Goal: Information Seeking & Learning: Find specific fact

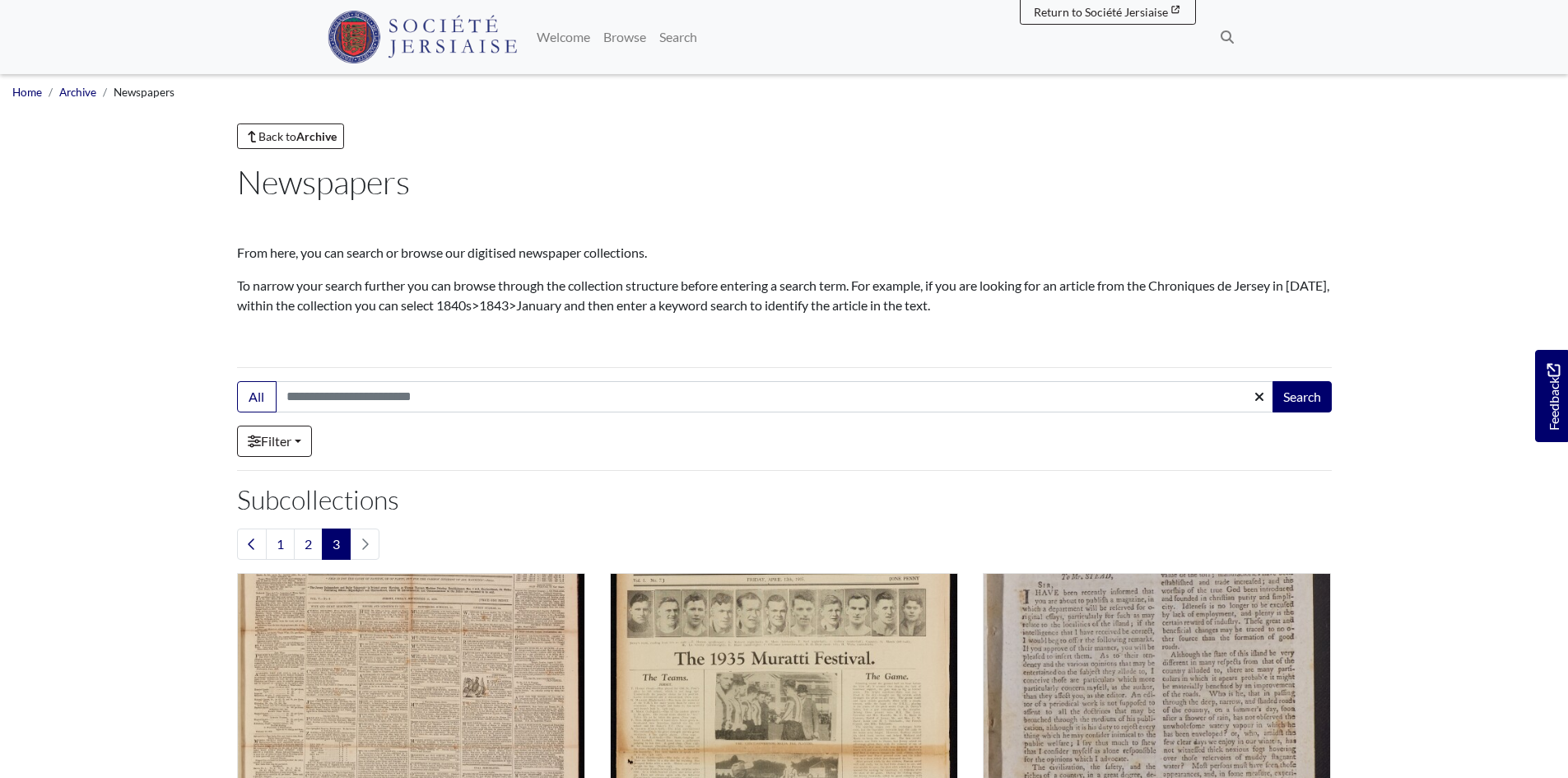
scroll to position [988, 0]
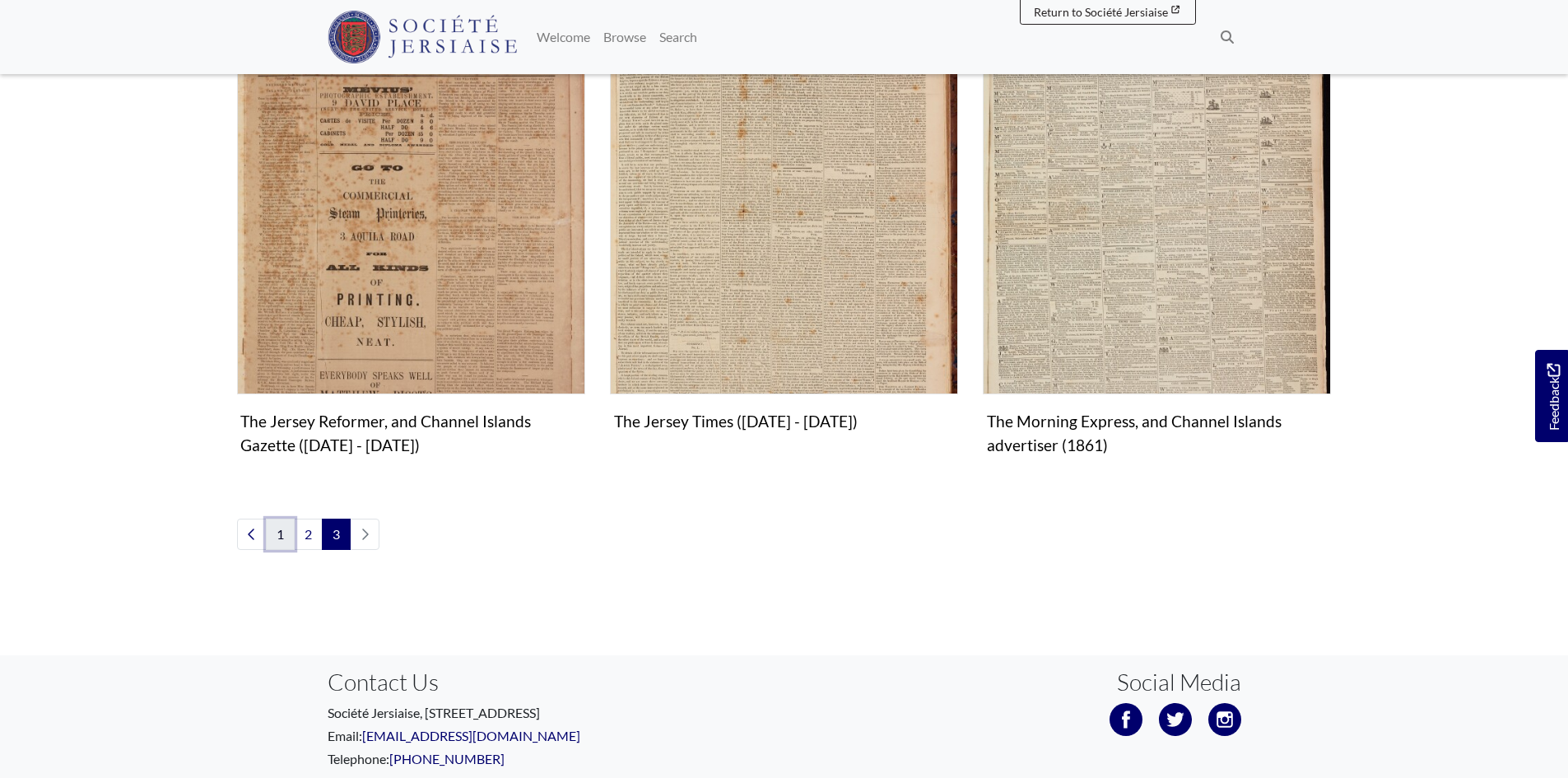
click at [277, 536] on link "1" at bounding box center [280, 534] width 29 height 31
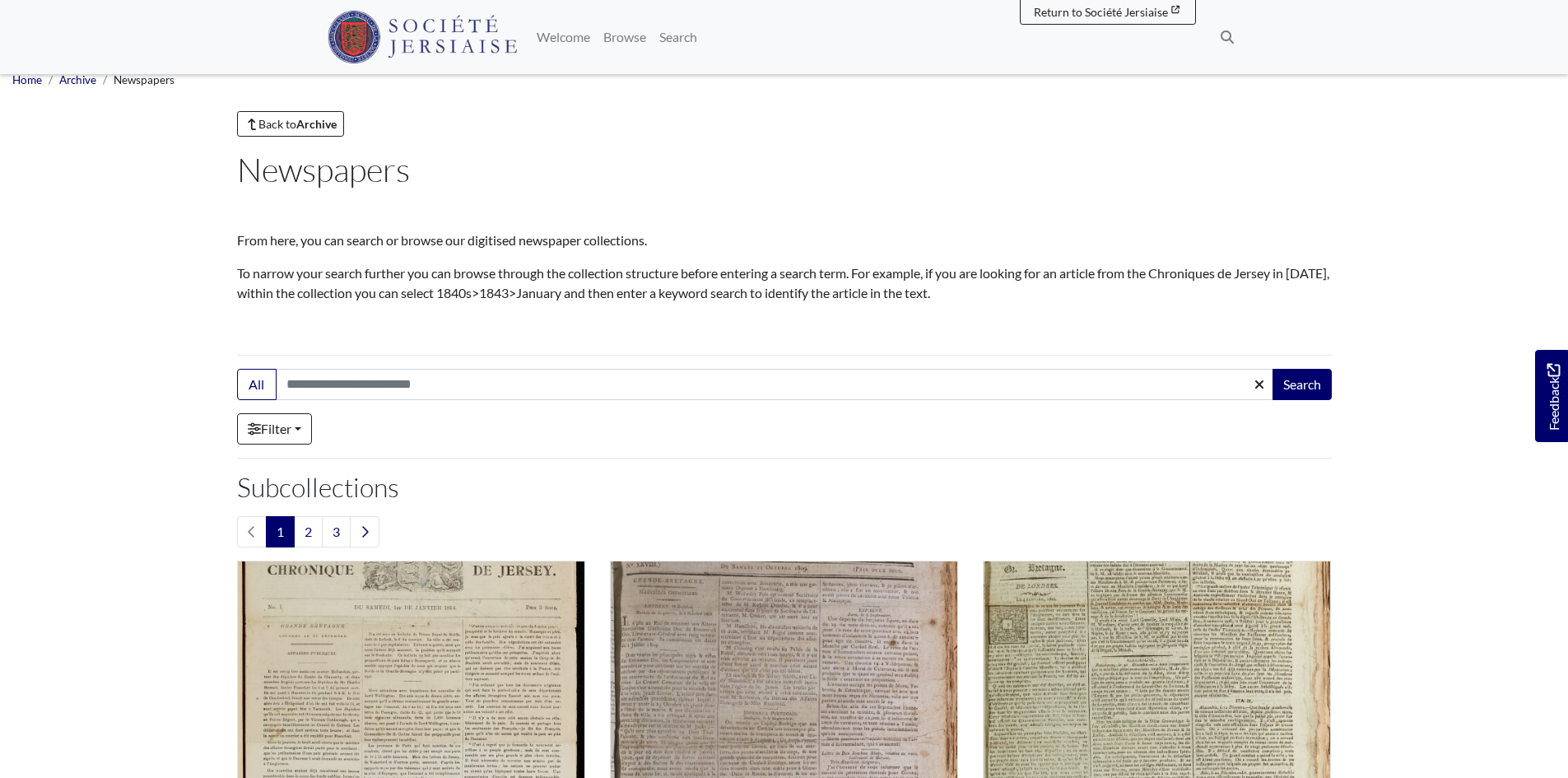
scroll to position [494, 0]
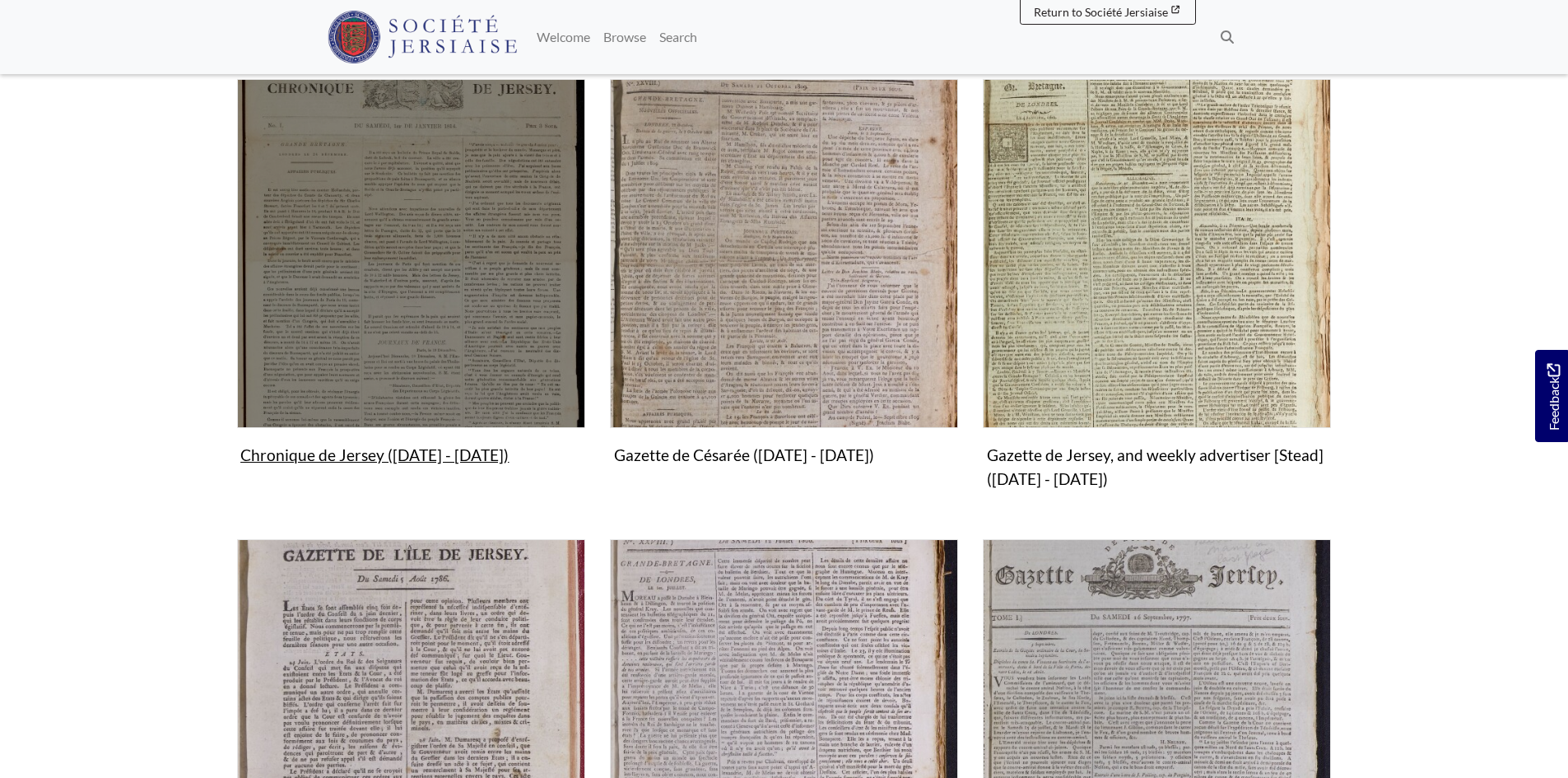
click at [420, 314] on img "Subcollection" at bounding box center [411, 253] width 348 height 348
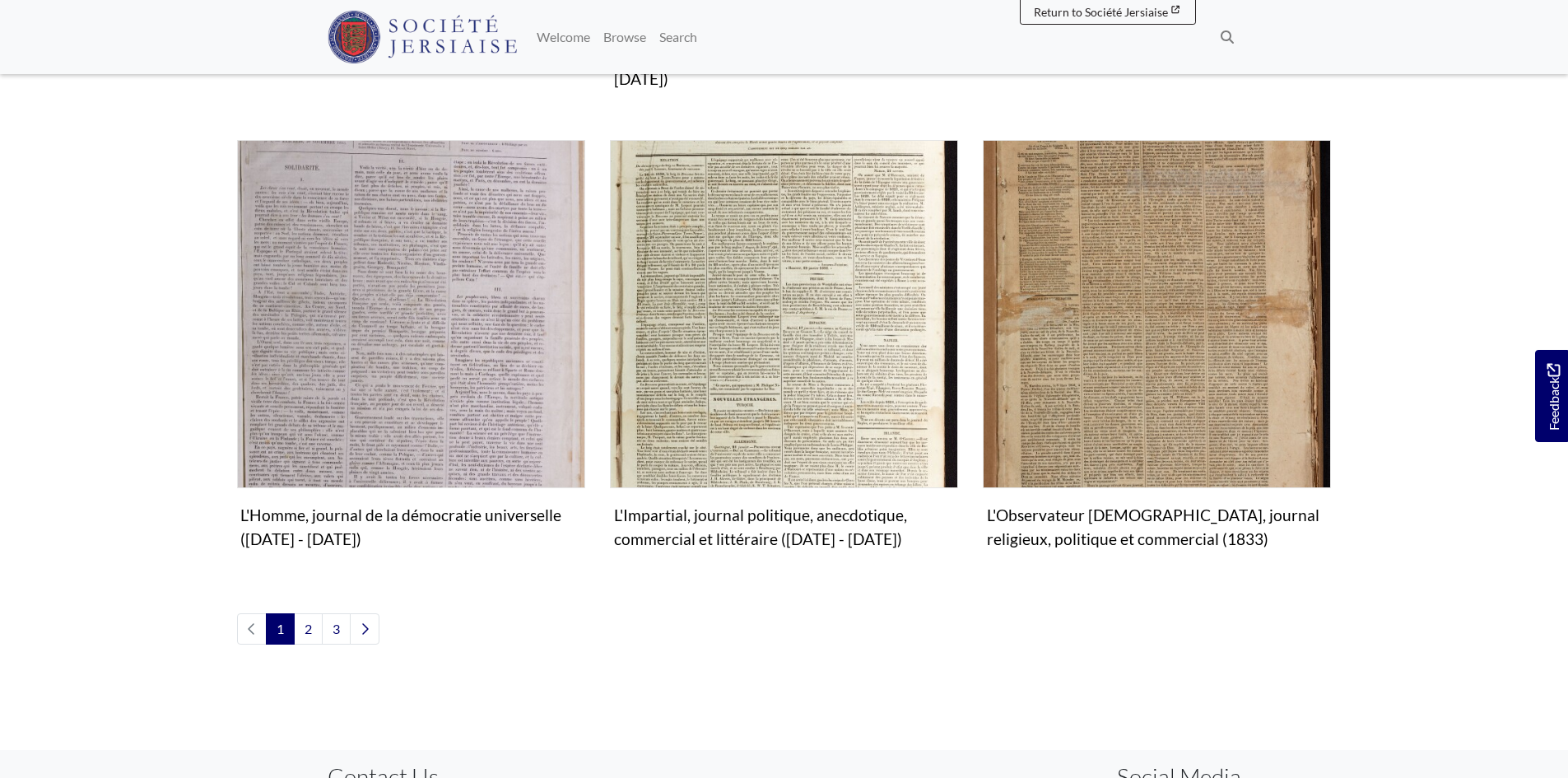
scroll to position [2007, 0]
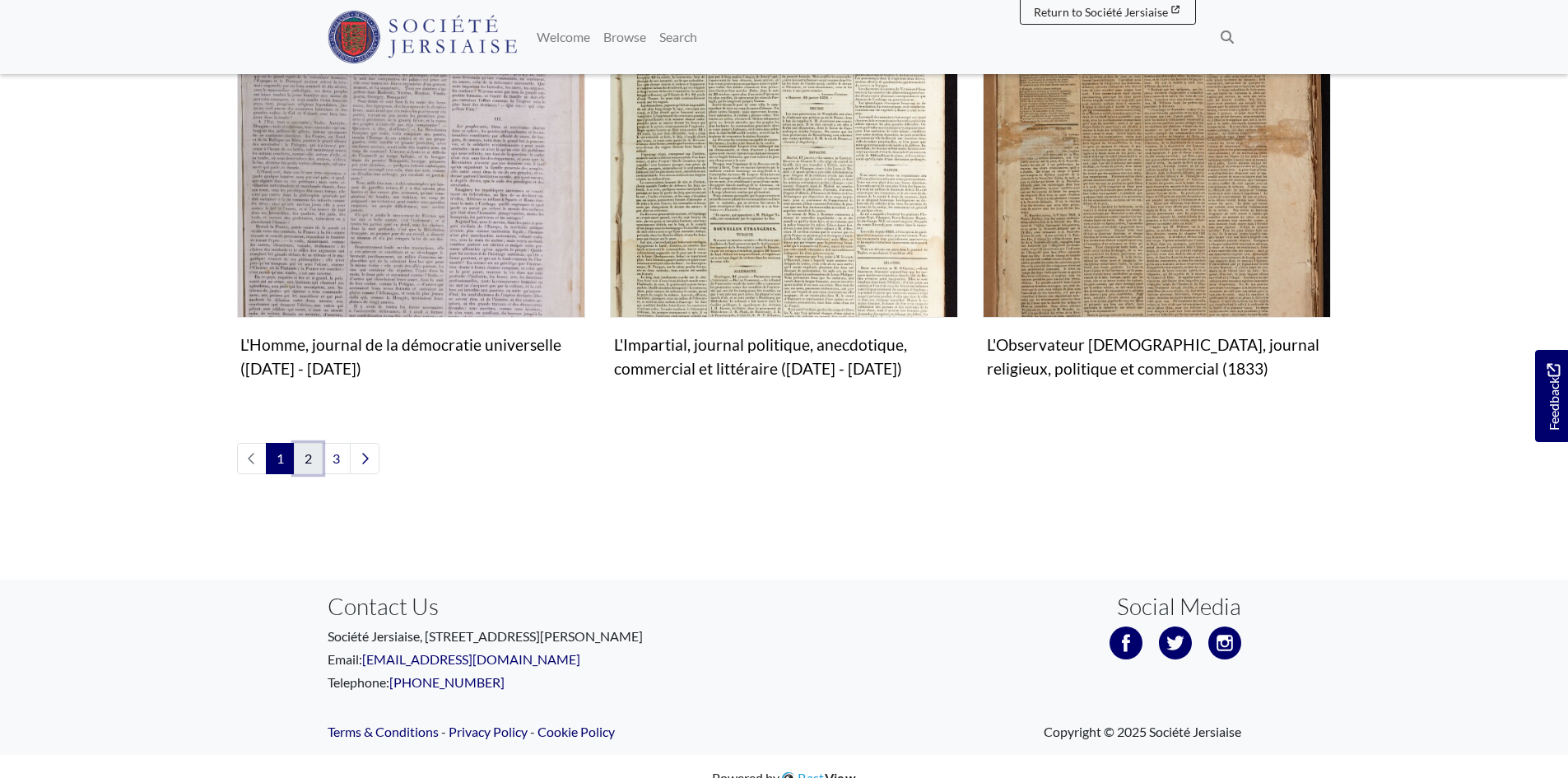
click at [308, 443] on link "2" at bounding box center [308, 459] width 29 height 31
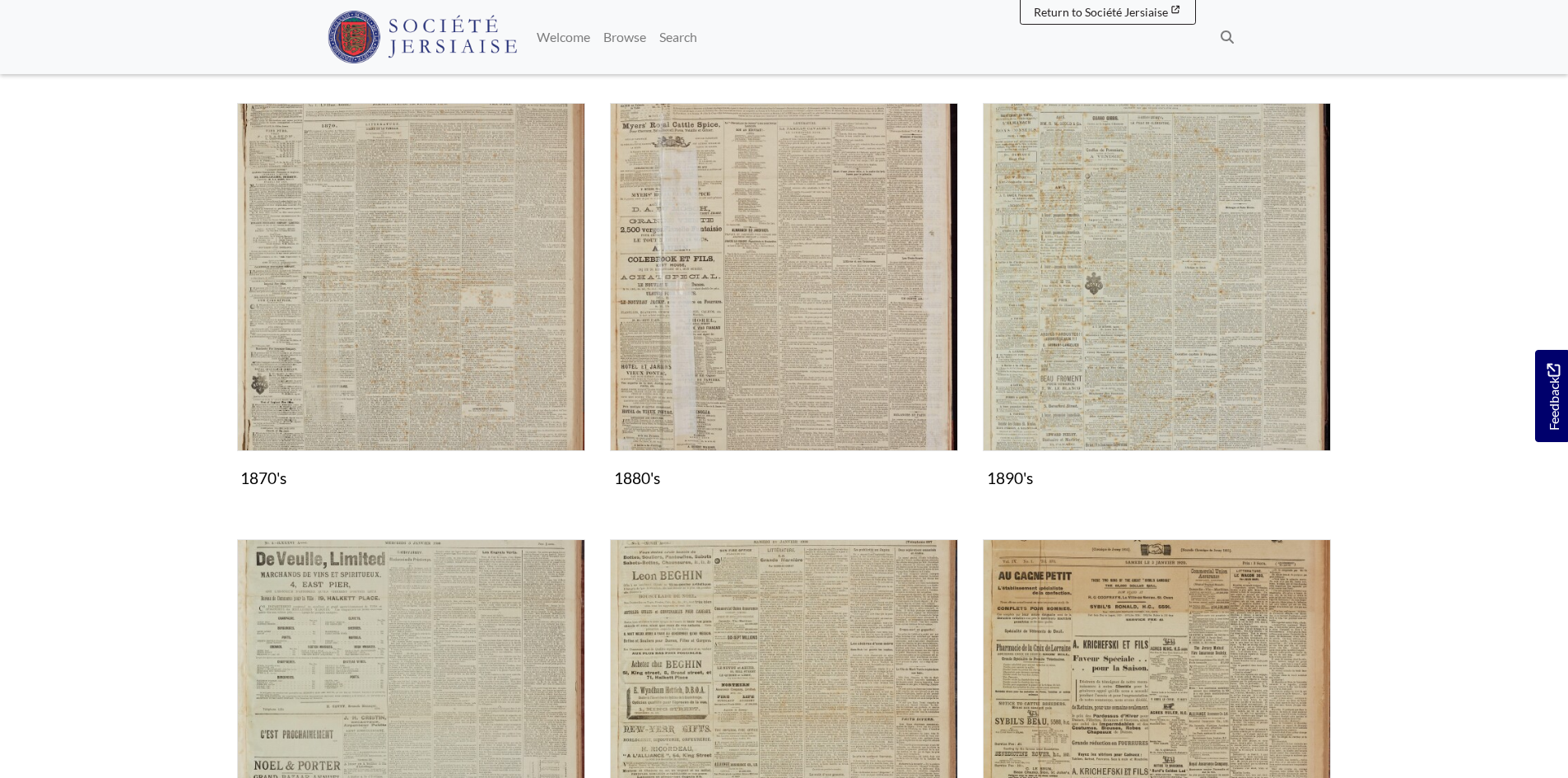
scroll to position [1399, 0]
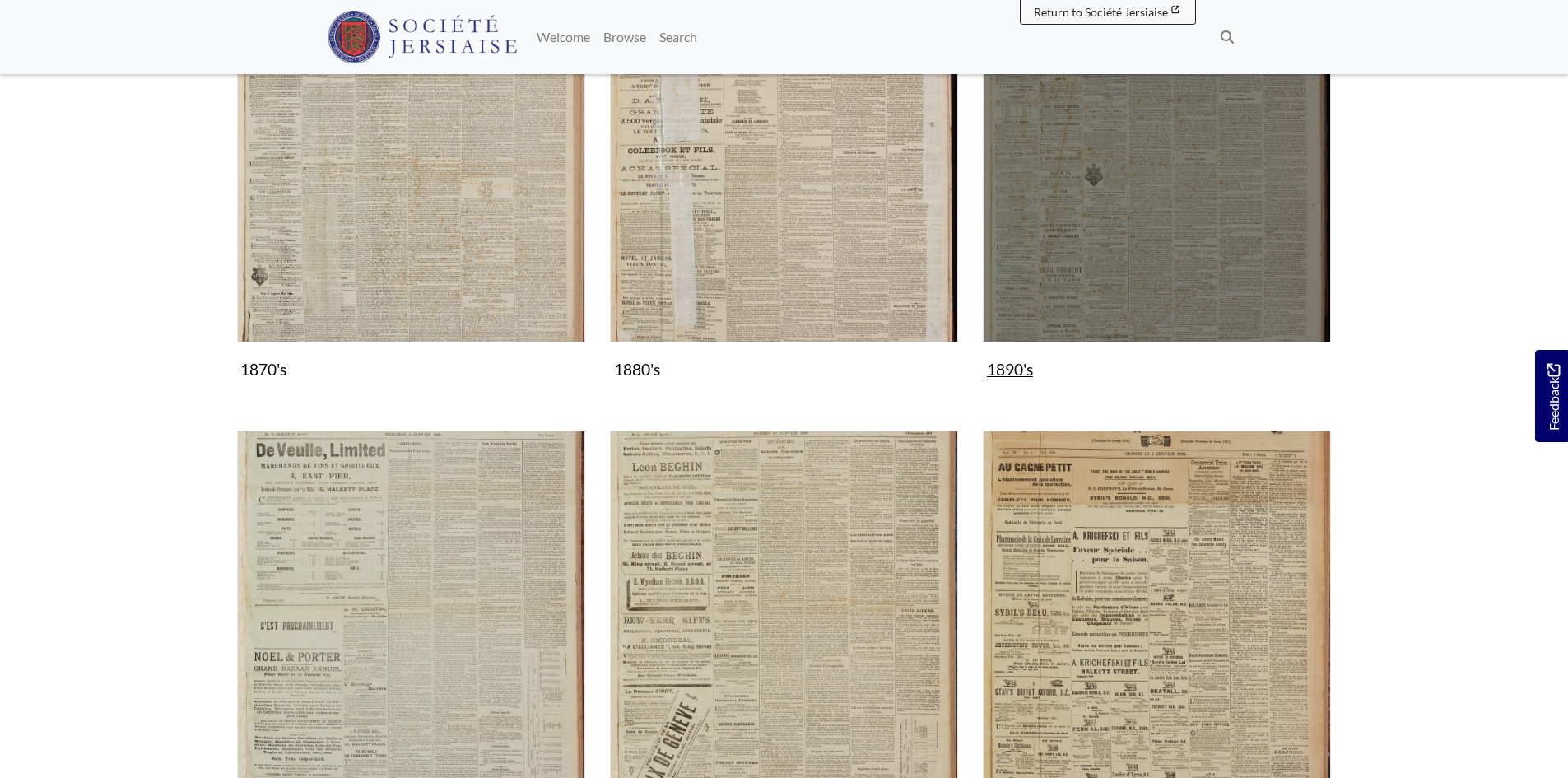
click at [1099, 252] on img "Subcollection" at bounding box center [1156, 168] width 348 height 348
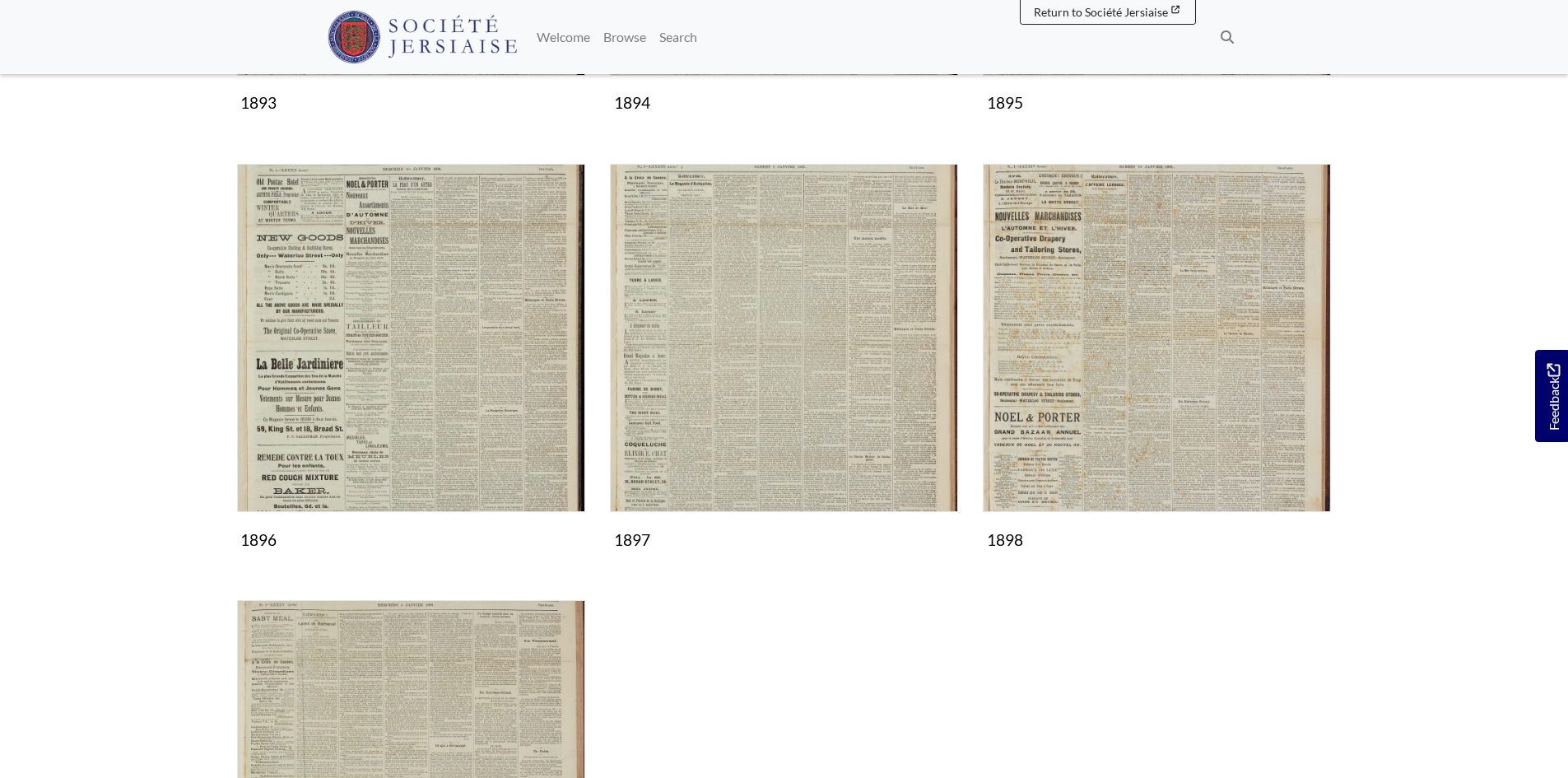
scroll to position [1070, 0]
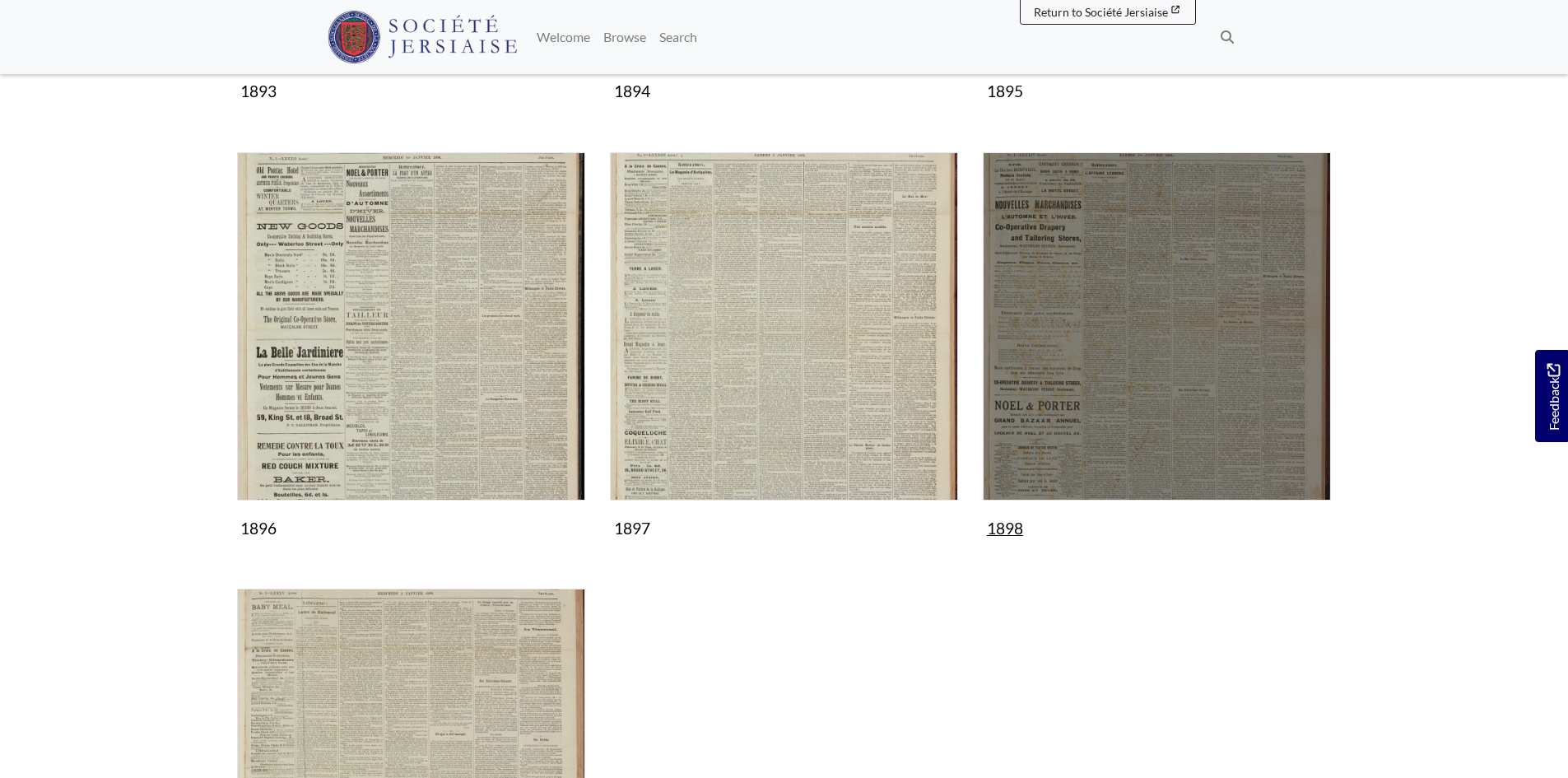
click at [1097, 355] on img "Subcollection" at bounding box center [1156, 326] width 348 height 348
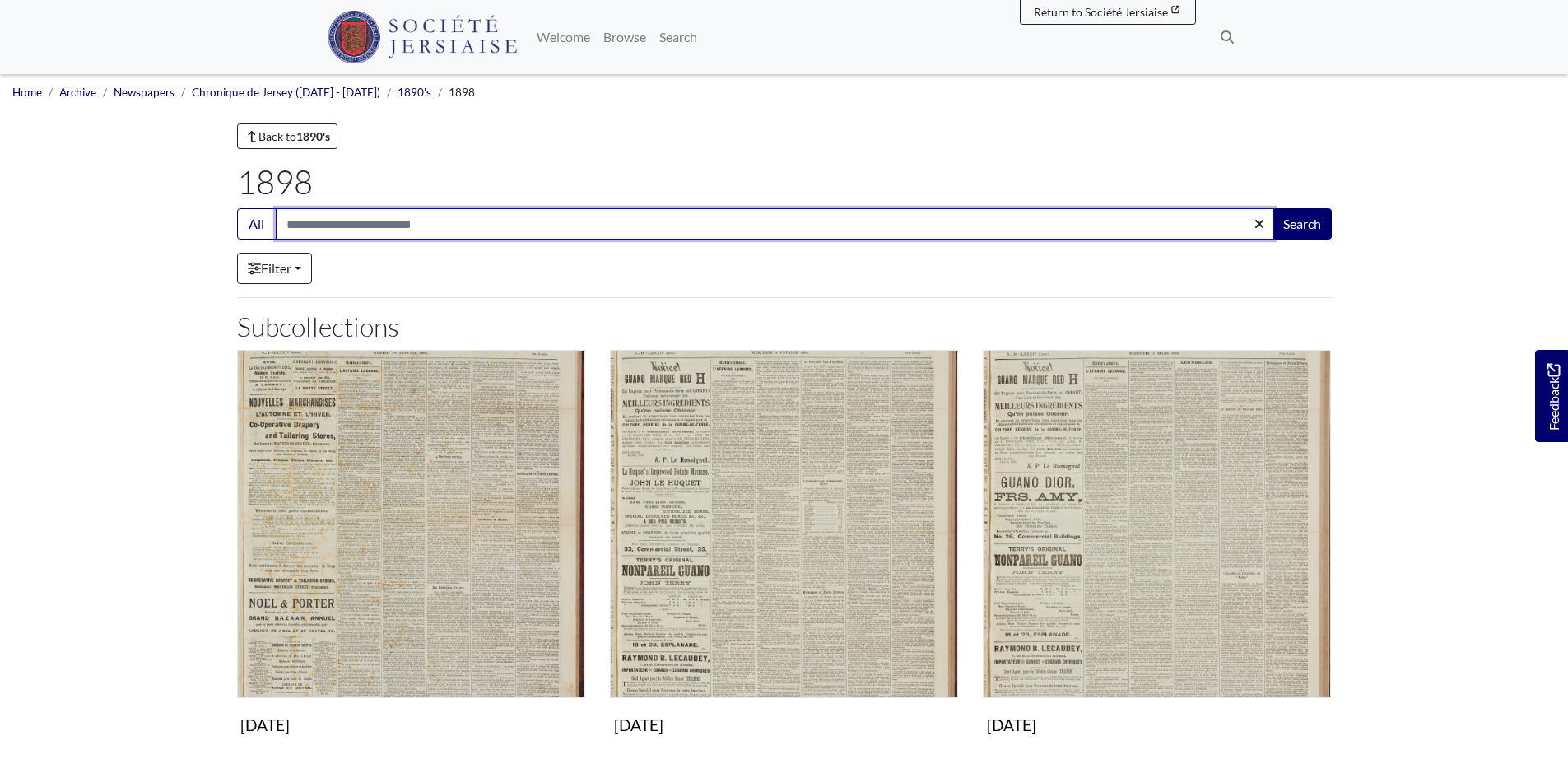
click at [355, 228] on input "Search:" at bounding box center [774, 224] width 998 height 31
type input "*****"
click at [1272, 208] on button "Search" at bounding box center [1302, 224] width 59 height 31
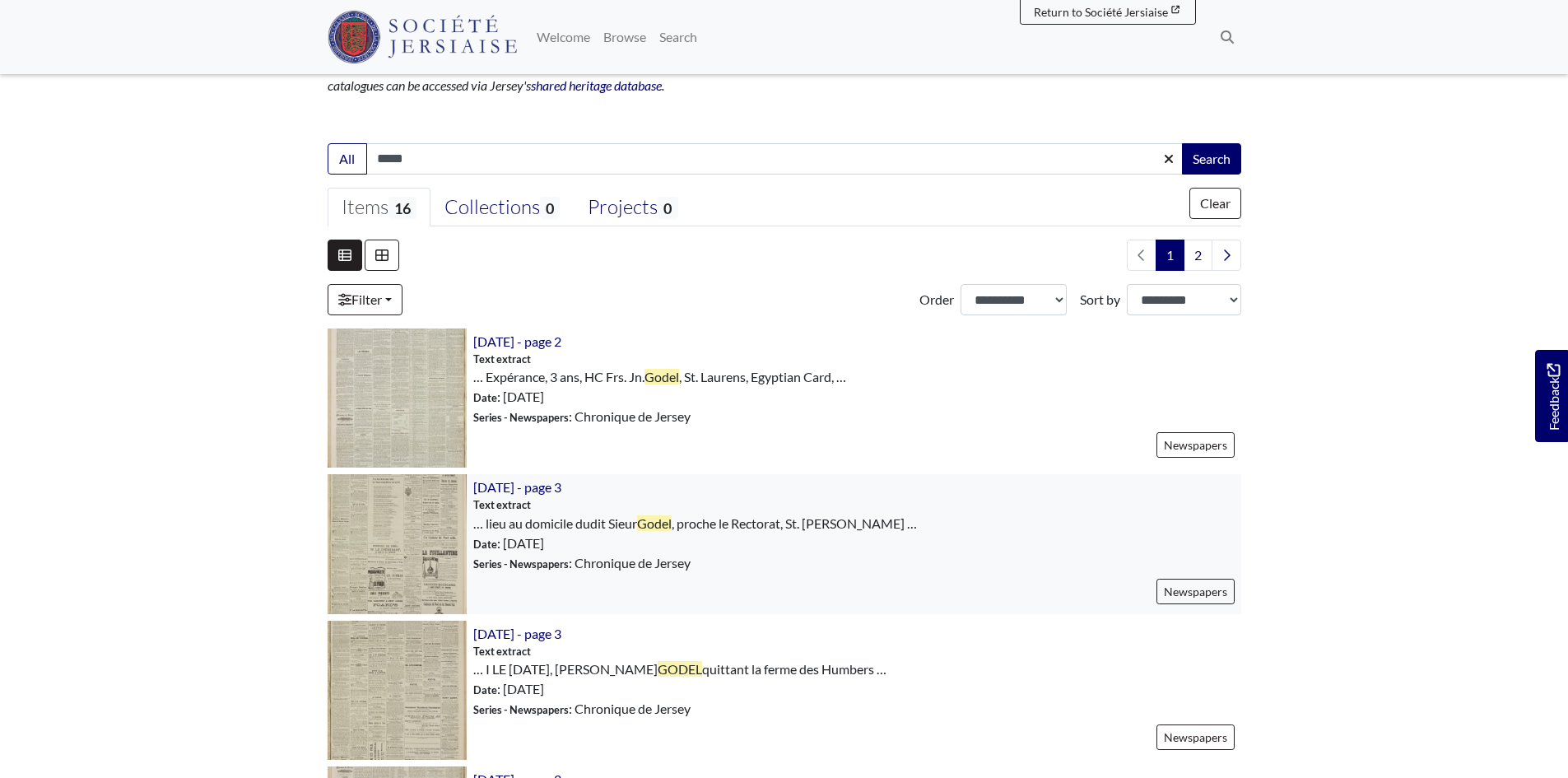
scroll to position [330, 0]
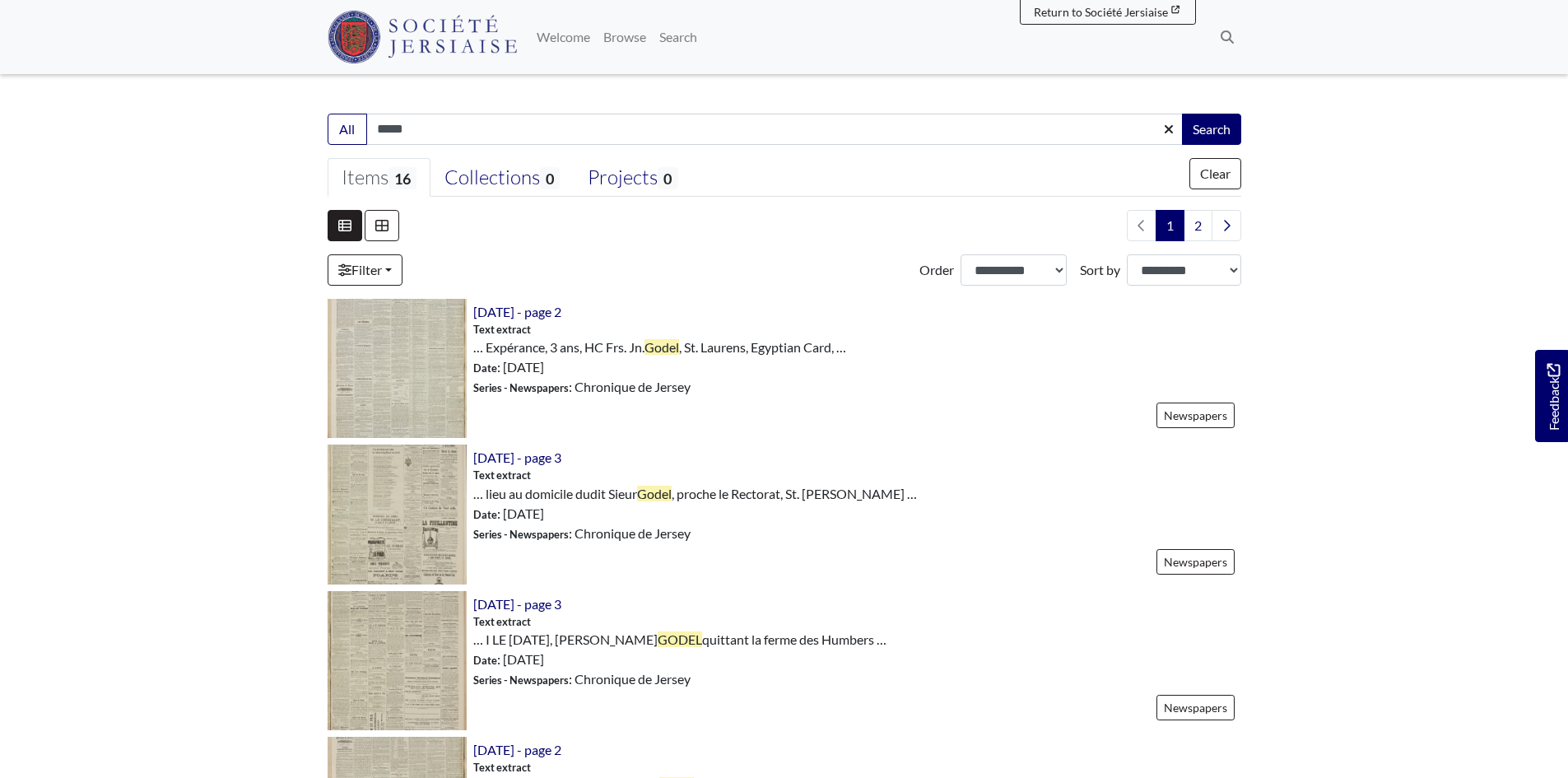
drag, startPoint x: 1024, startPoint y: 654, endPoint x: 1465, endPoint y: 721, distance: 446.1
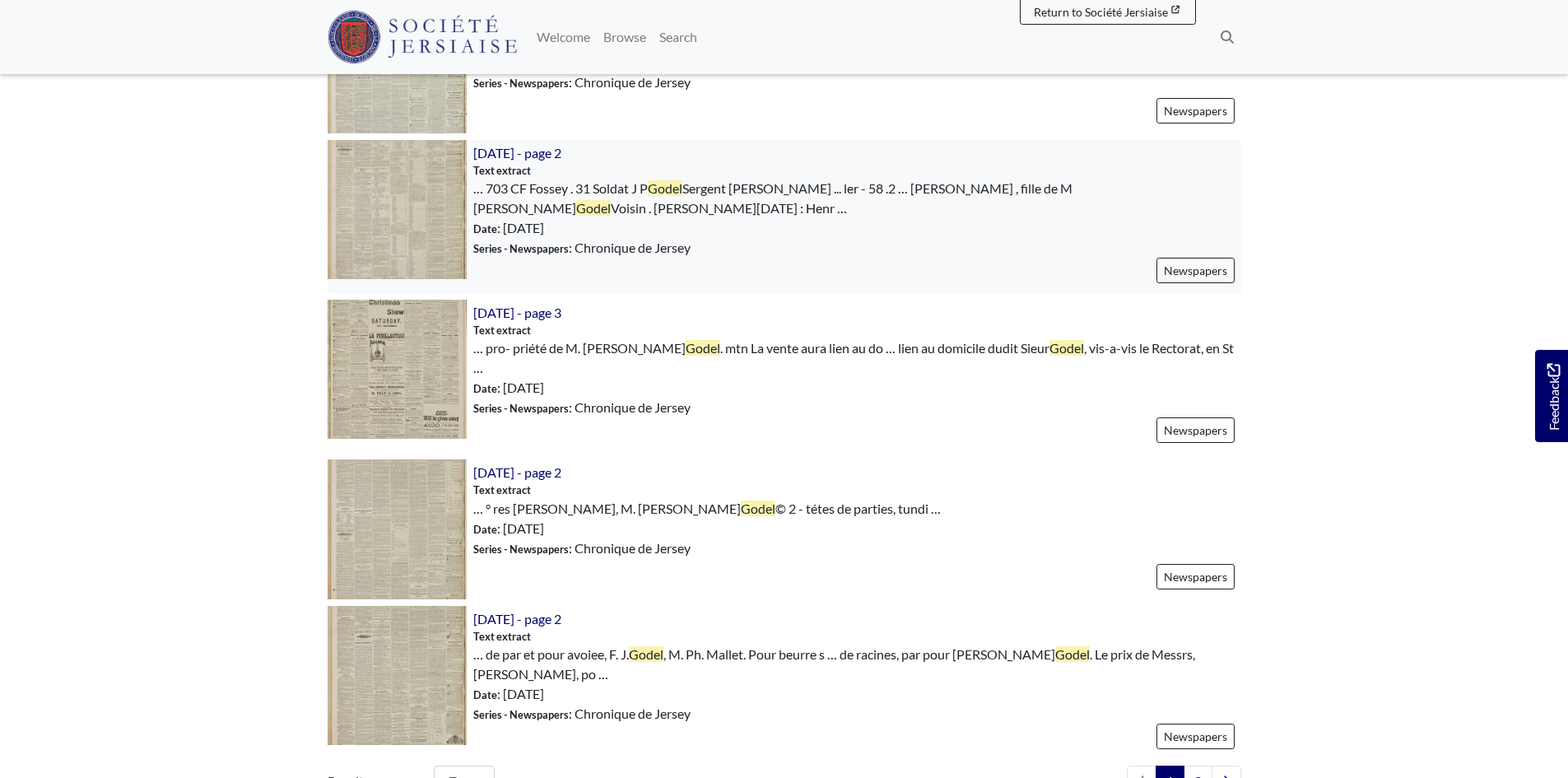
scroll to position [2140, 0]
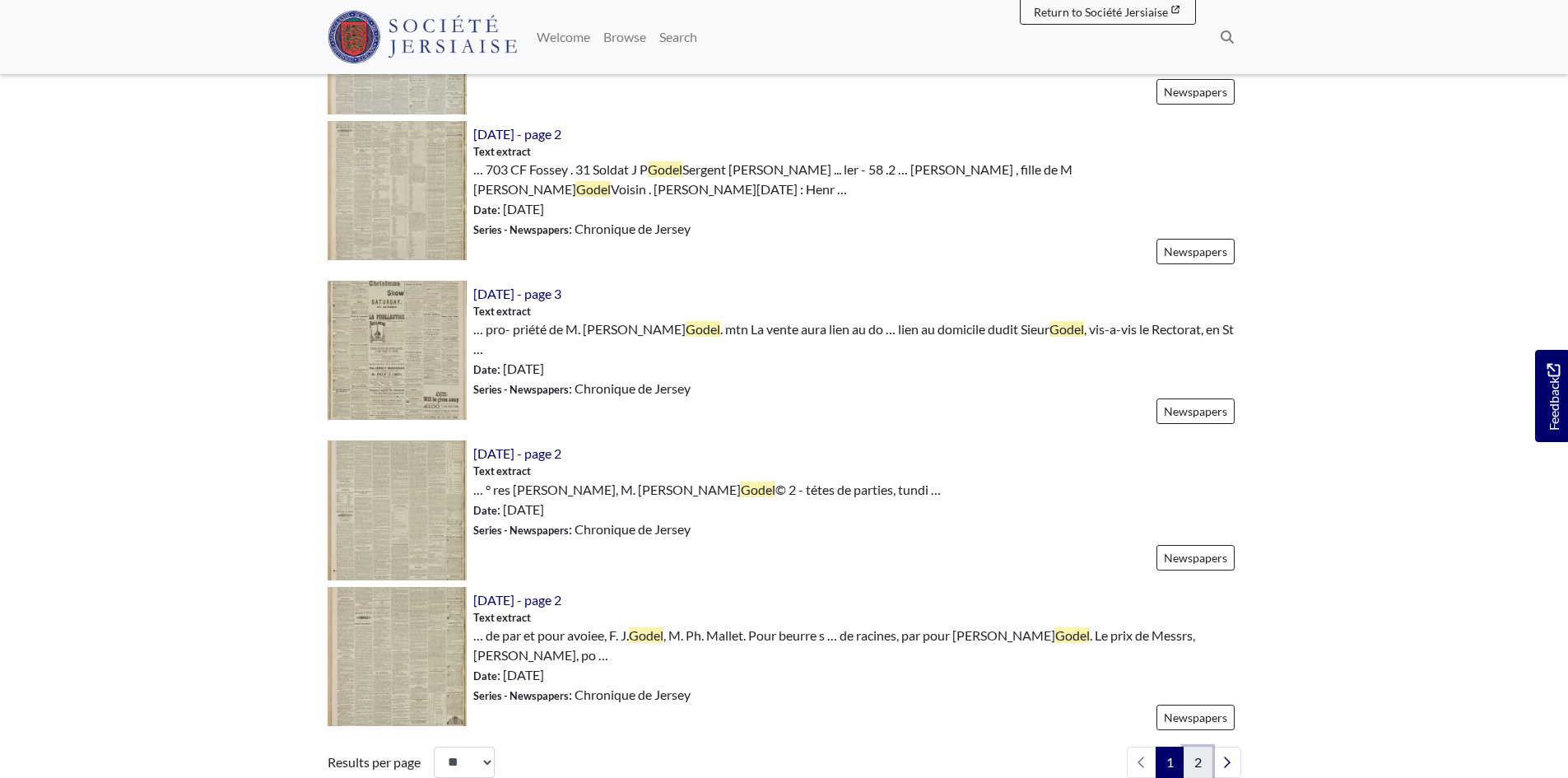
click at [1200, 747] on link "2" at bounding box center [1197, 762] width 29 height 31
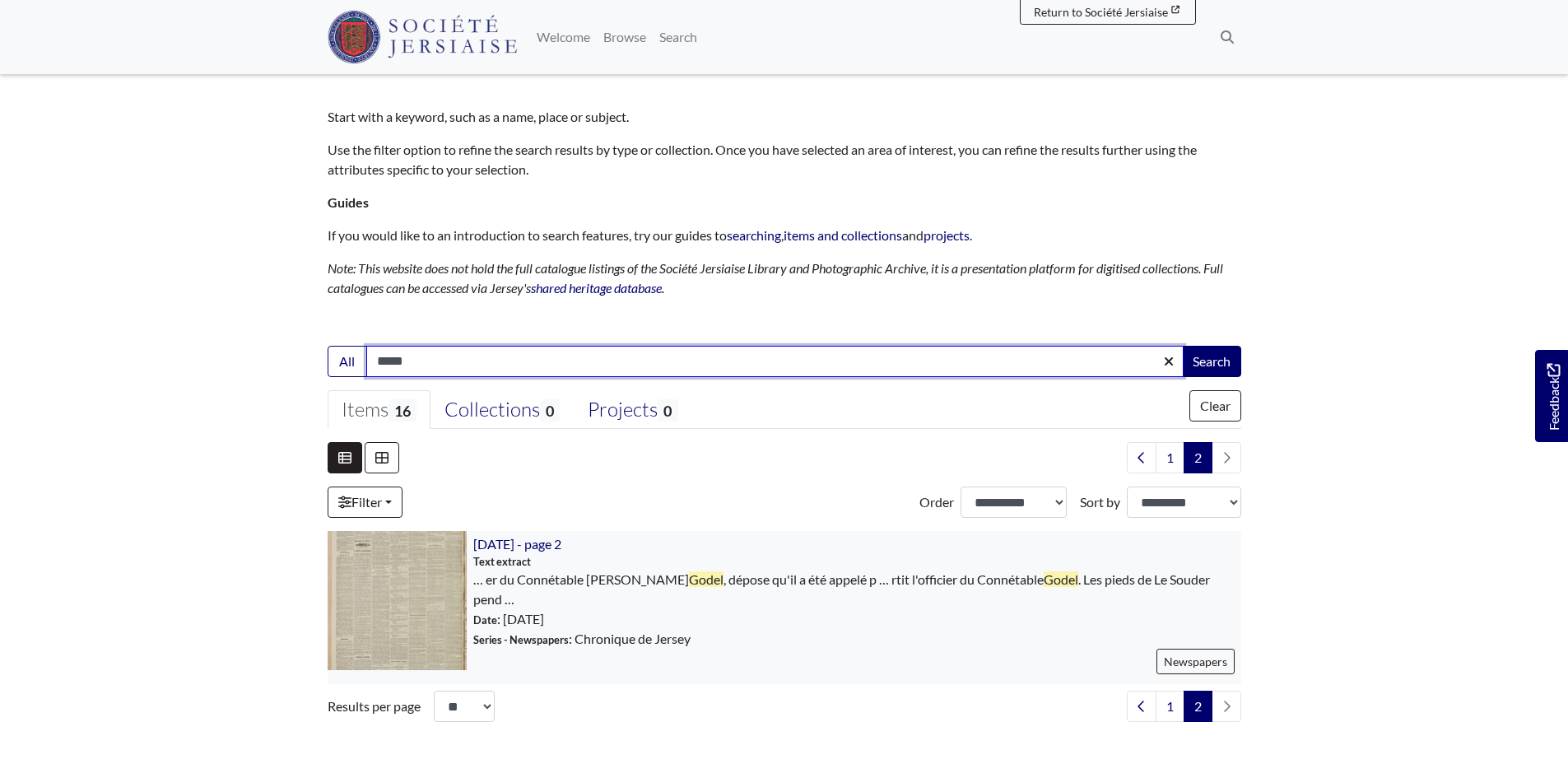
scroll to position [247, 0]
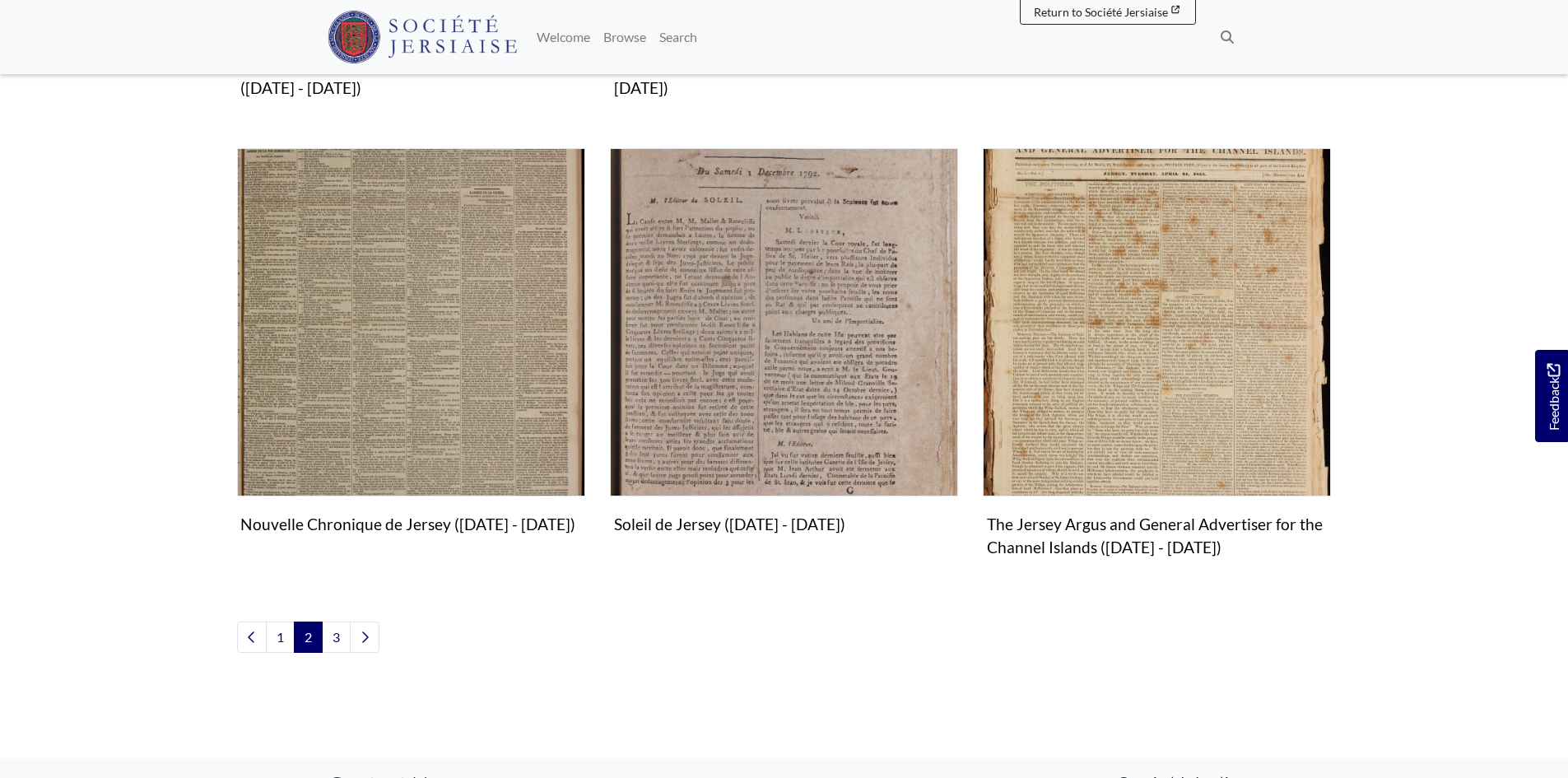
scroll to position [1811, 0]
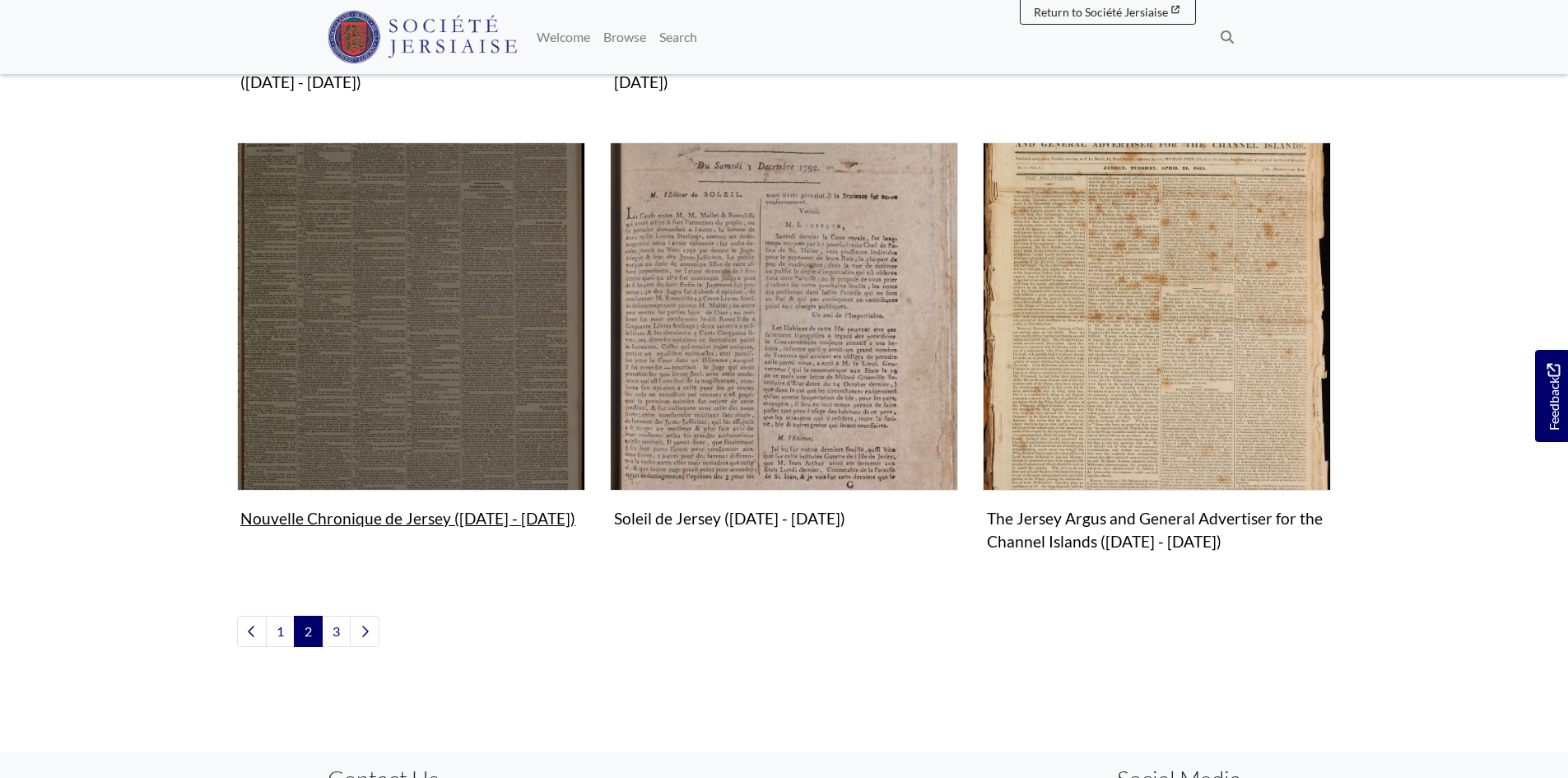
click at [442, 361] on img "Subcollection" at bounding box center [411, 317] width 348 height 348
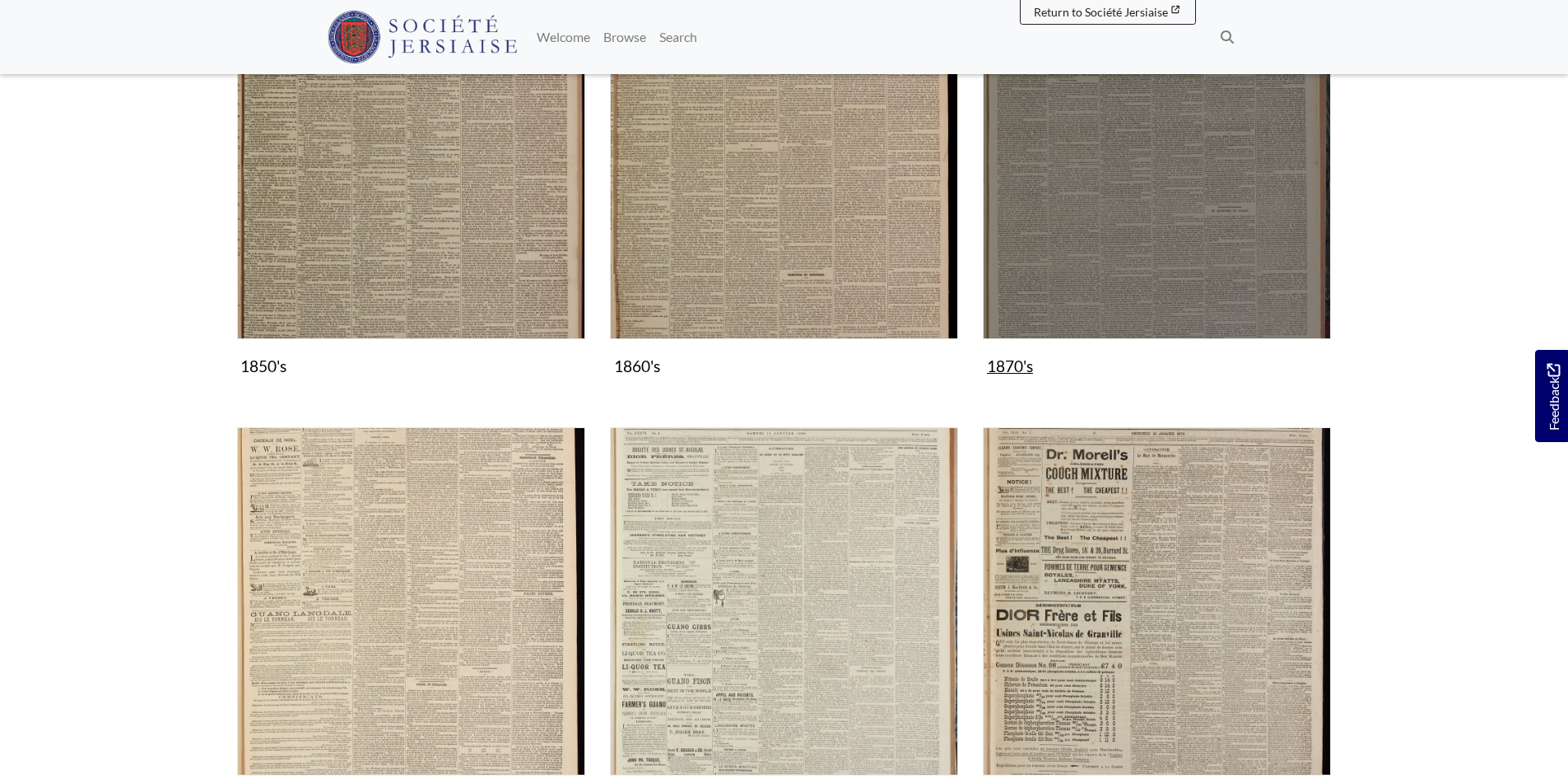
scroll to position [494, 0]
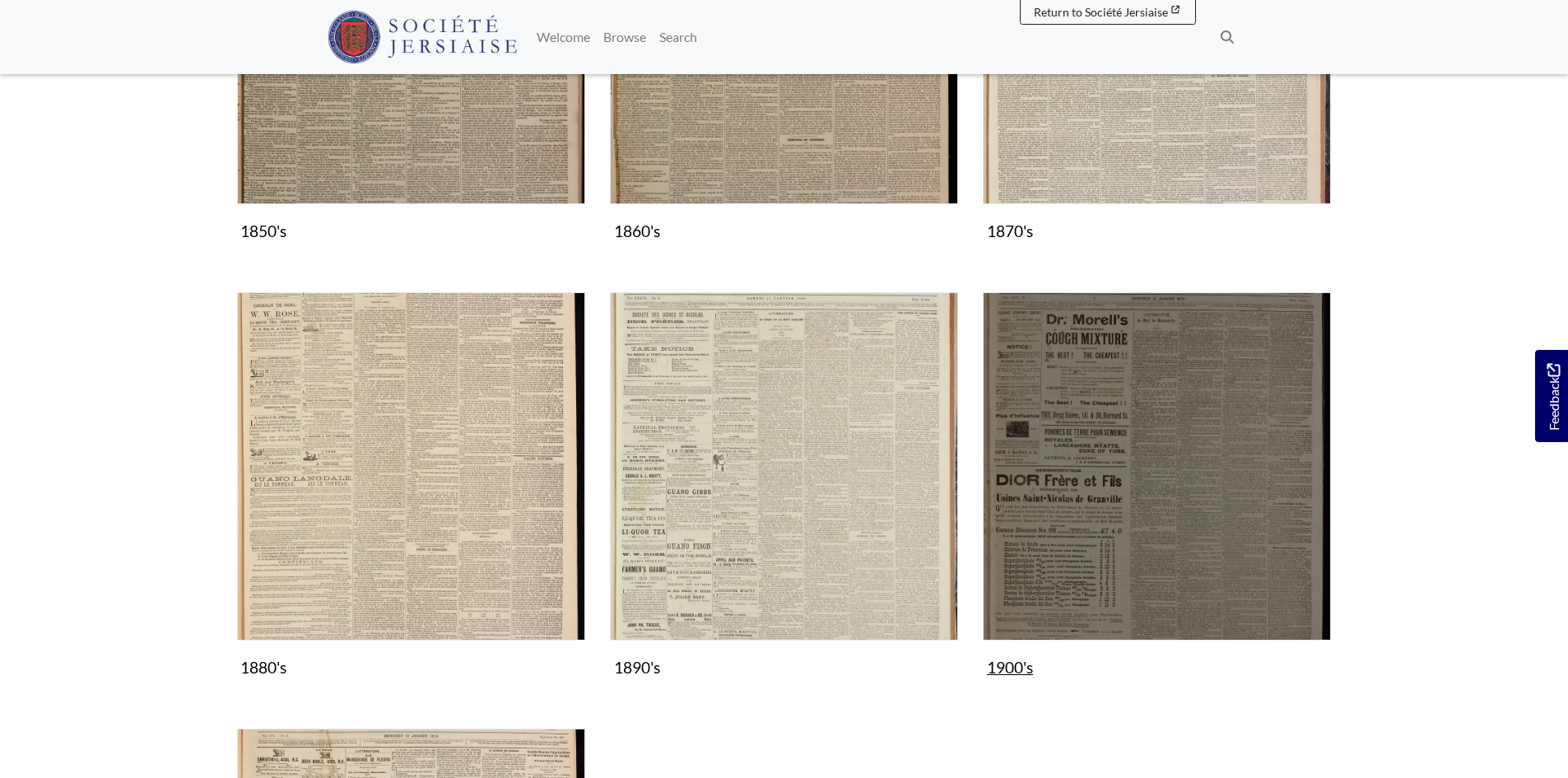
click at [1203, 502] on img "Subcollection" at bounding box center [1156, 466] width 348 height 348
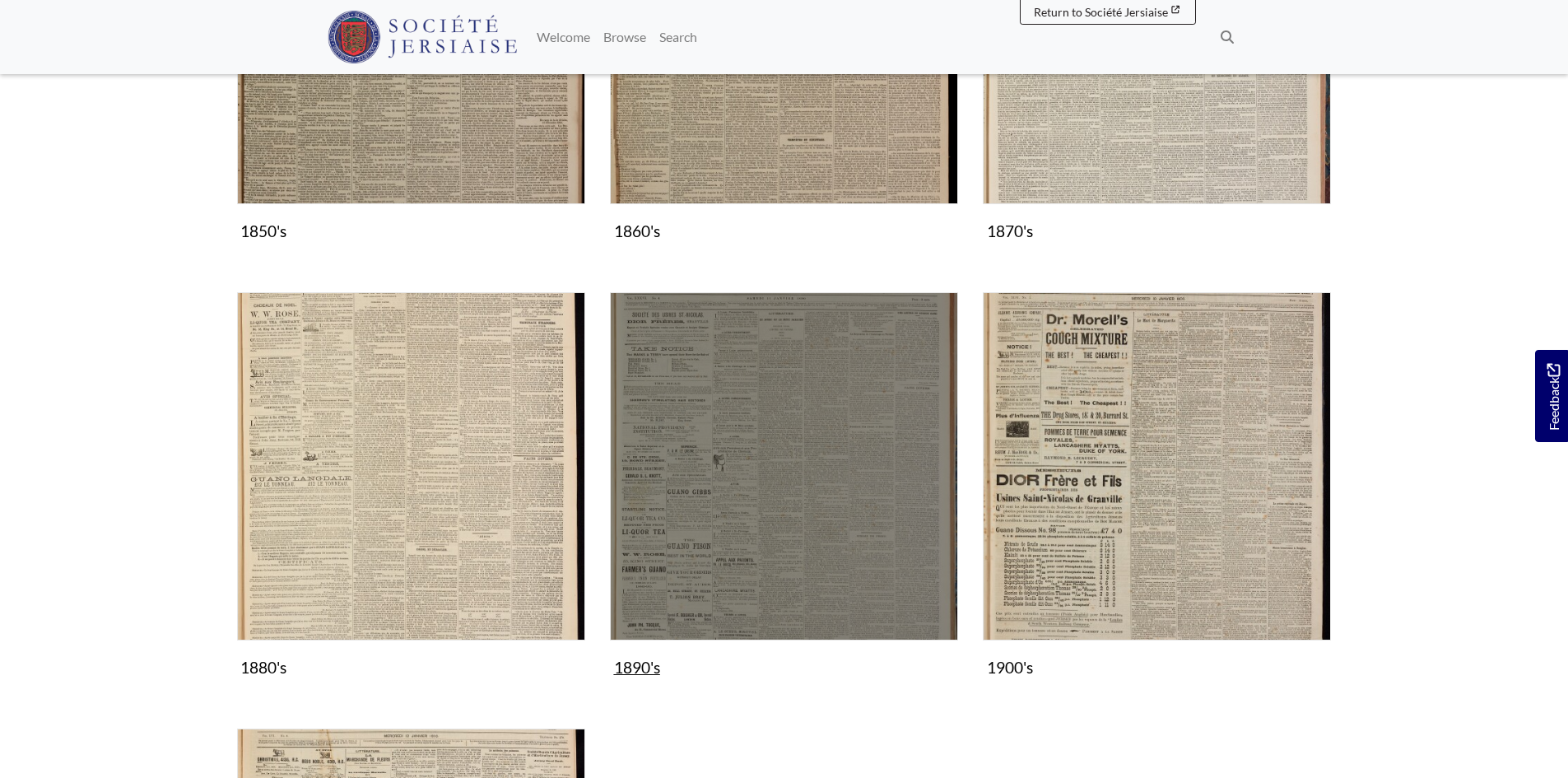
click at [830, 491] on img "Subcollection" at bounding box center [784, 466] width 348 height 348
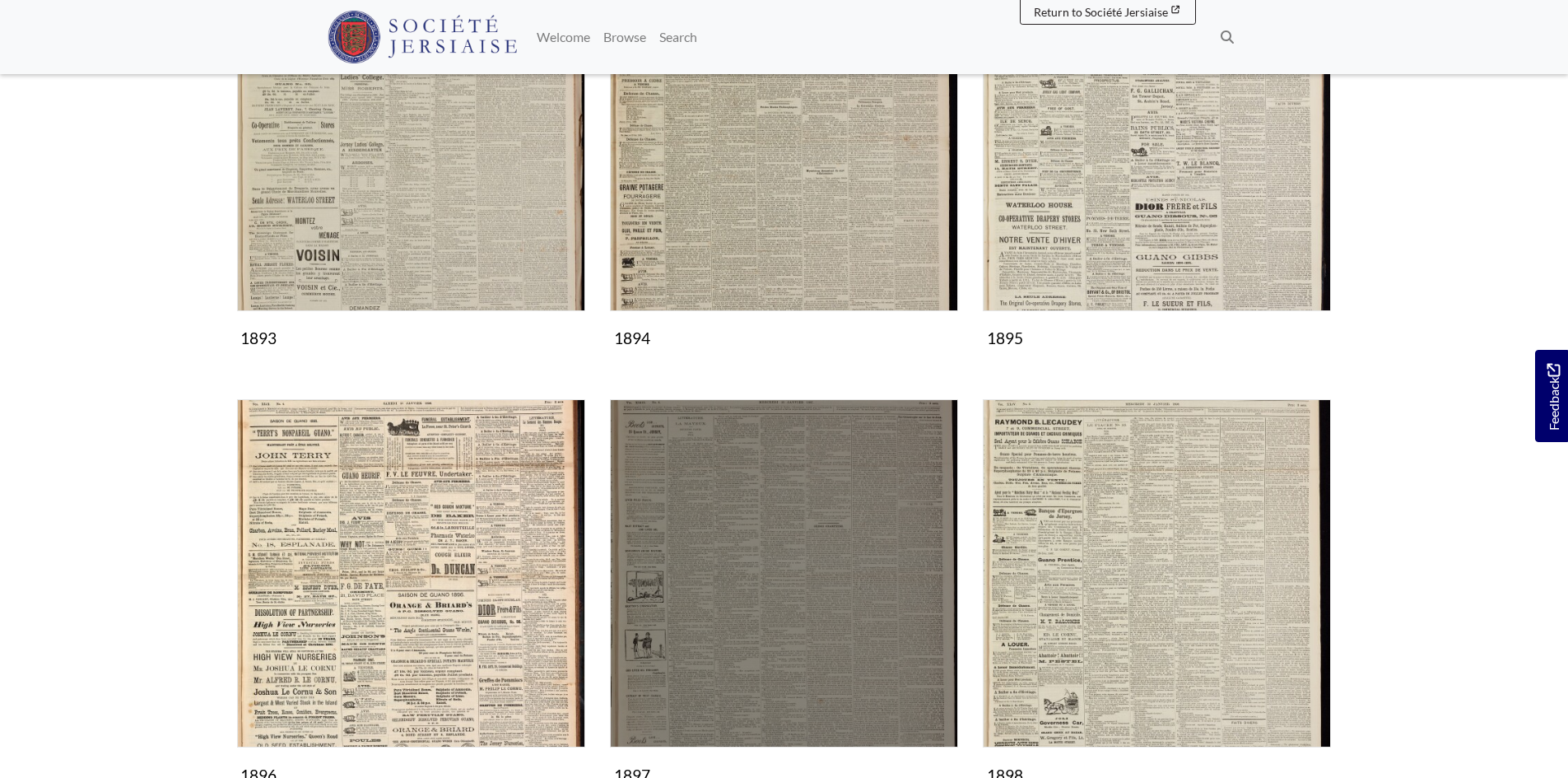
scroll to position [1235, 0]
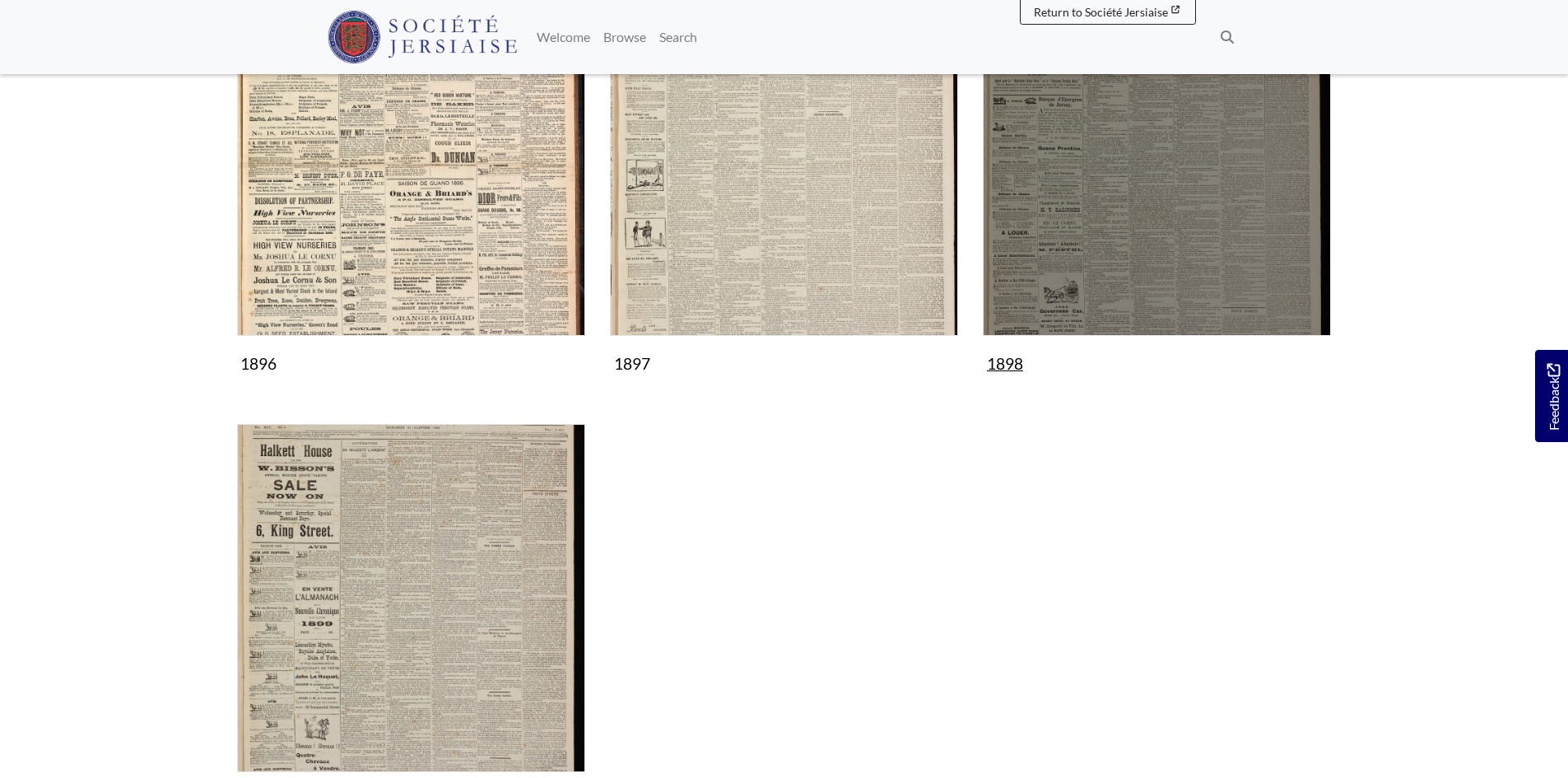
click at [1114, 213] on img "Subcollection" at bounding box center [1156, 162] width 348 height 348
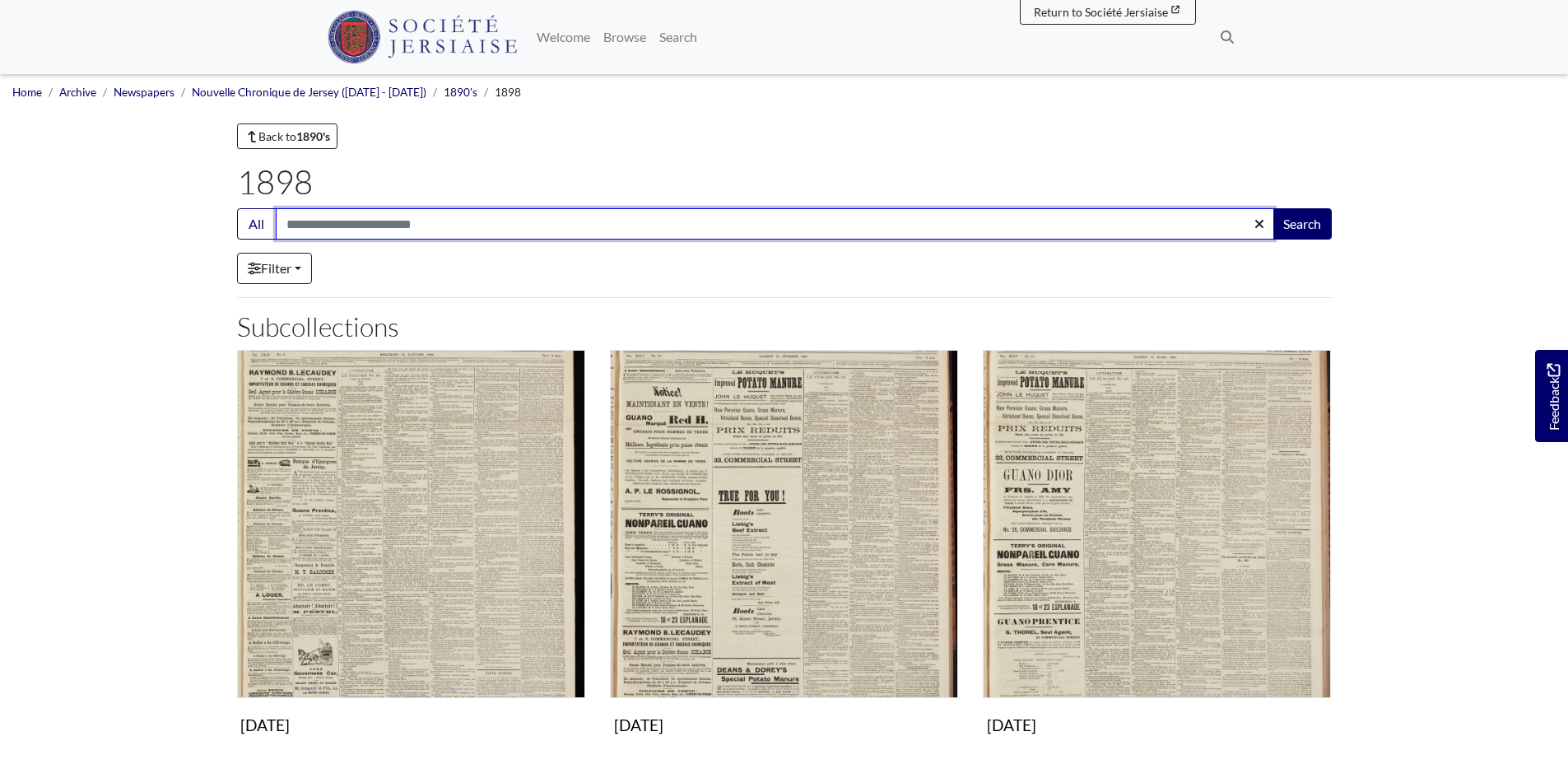
click at [343, 222] on input "Search:" at bounding box center [774, 224] width 998 height 31
type input "*****"
click at [1272, 208] on button "Search" at bounding box center [1302, 224] width 59 height 31
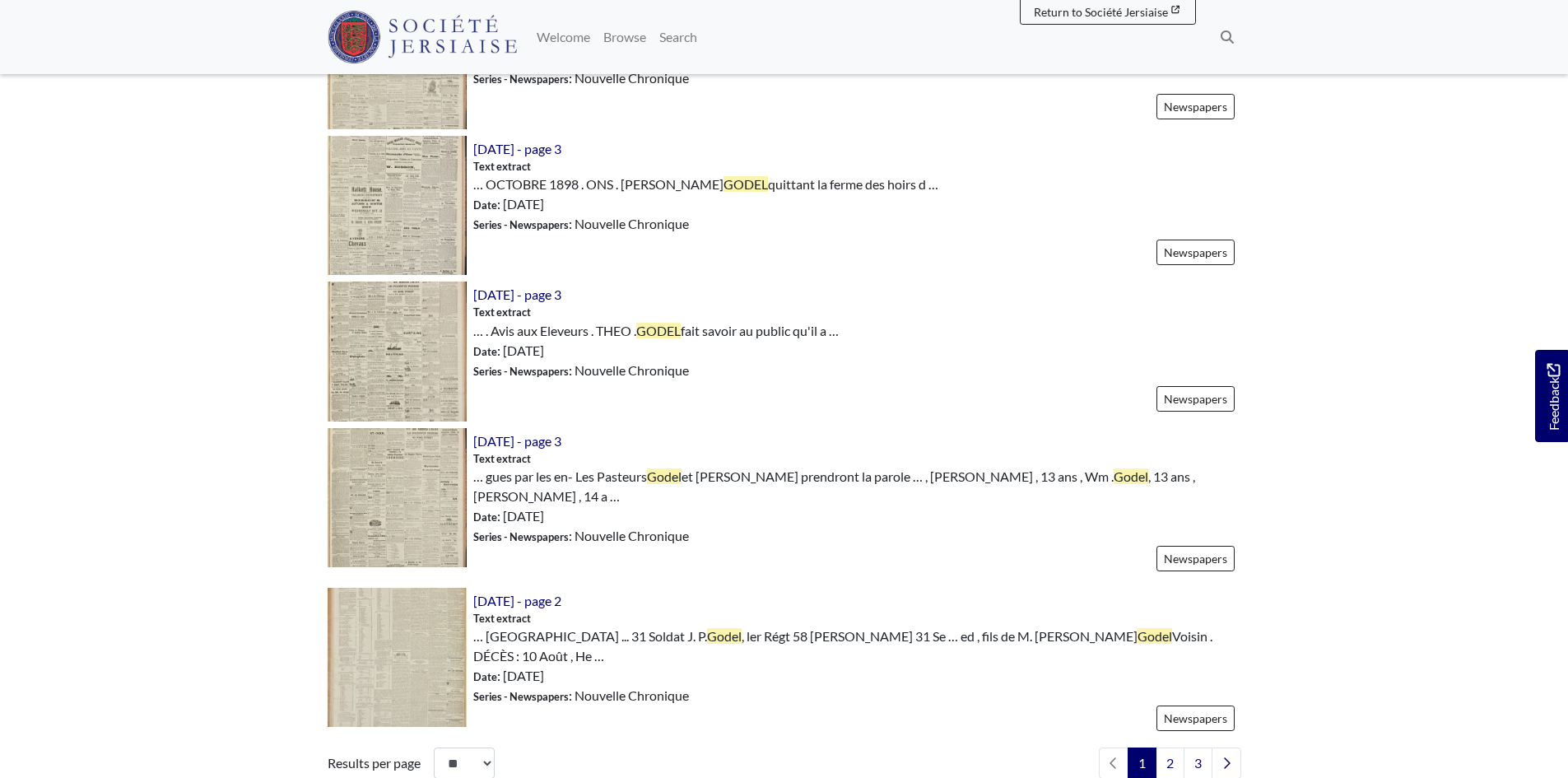
scroll to position [2140, 0]
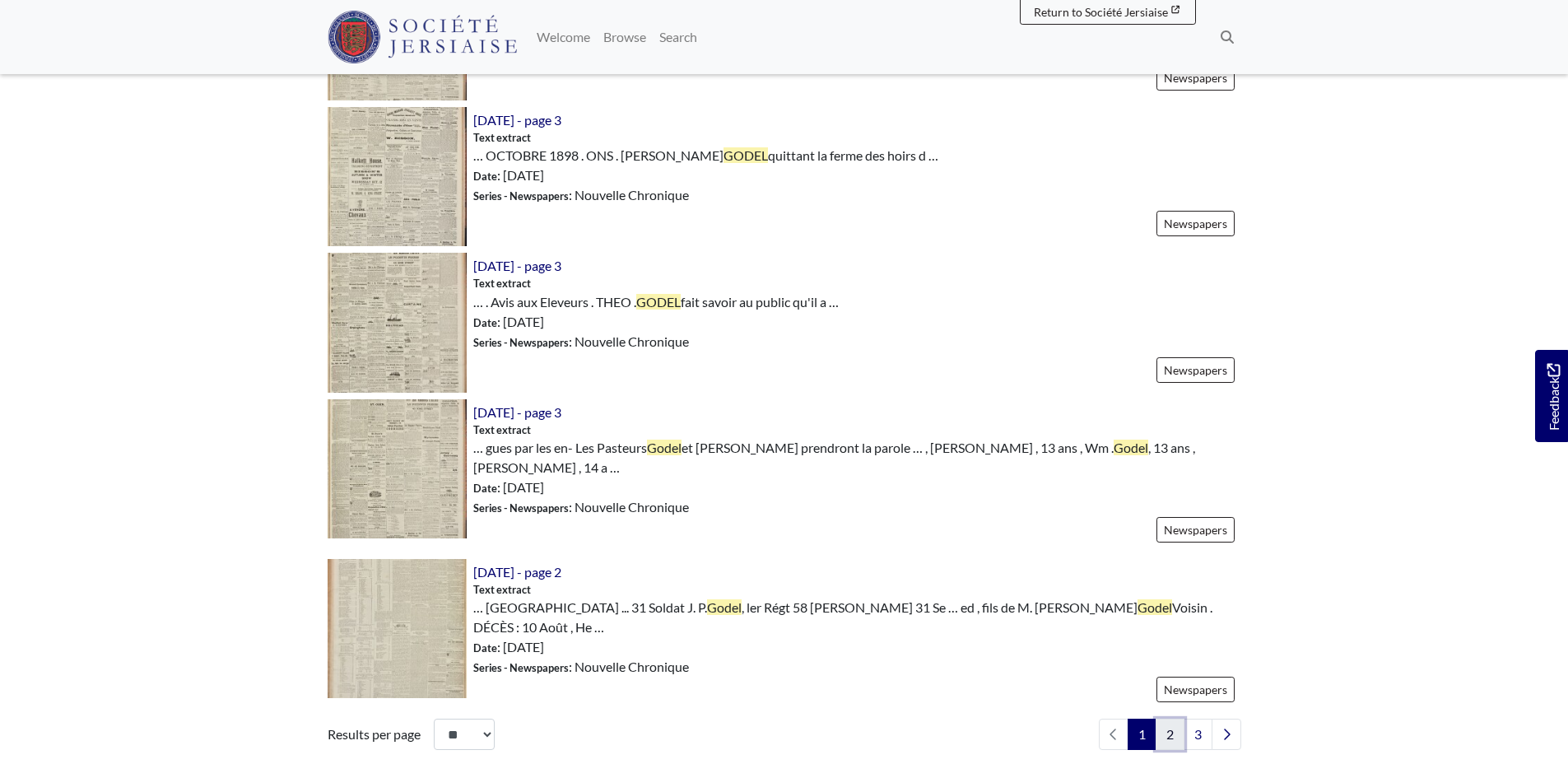
click at [1170, 718] on link "2" at bounding box center [1169, 734] width 29 height 31
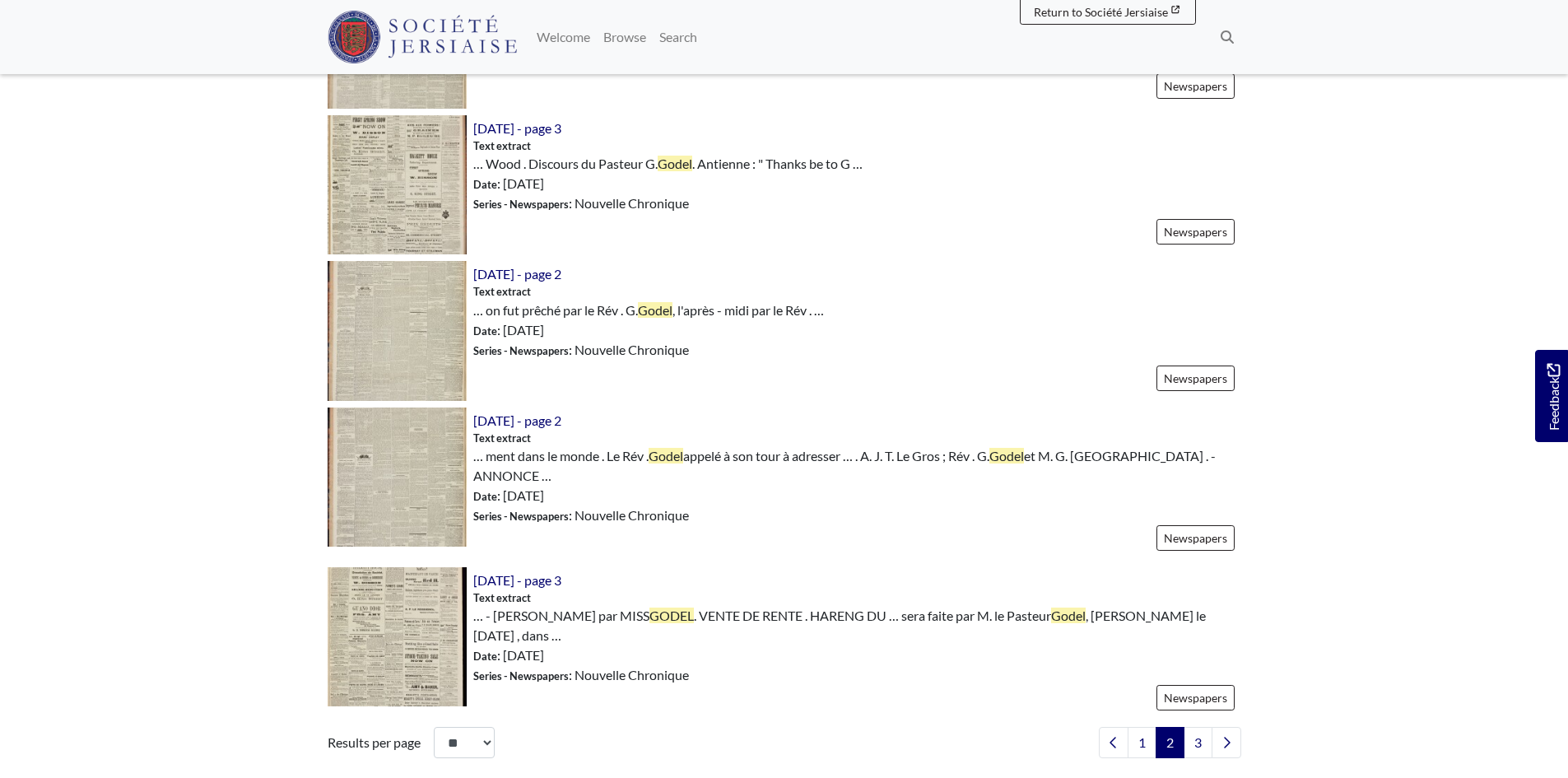
scroll to position [2223, 0]
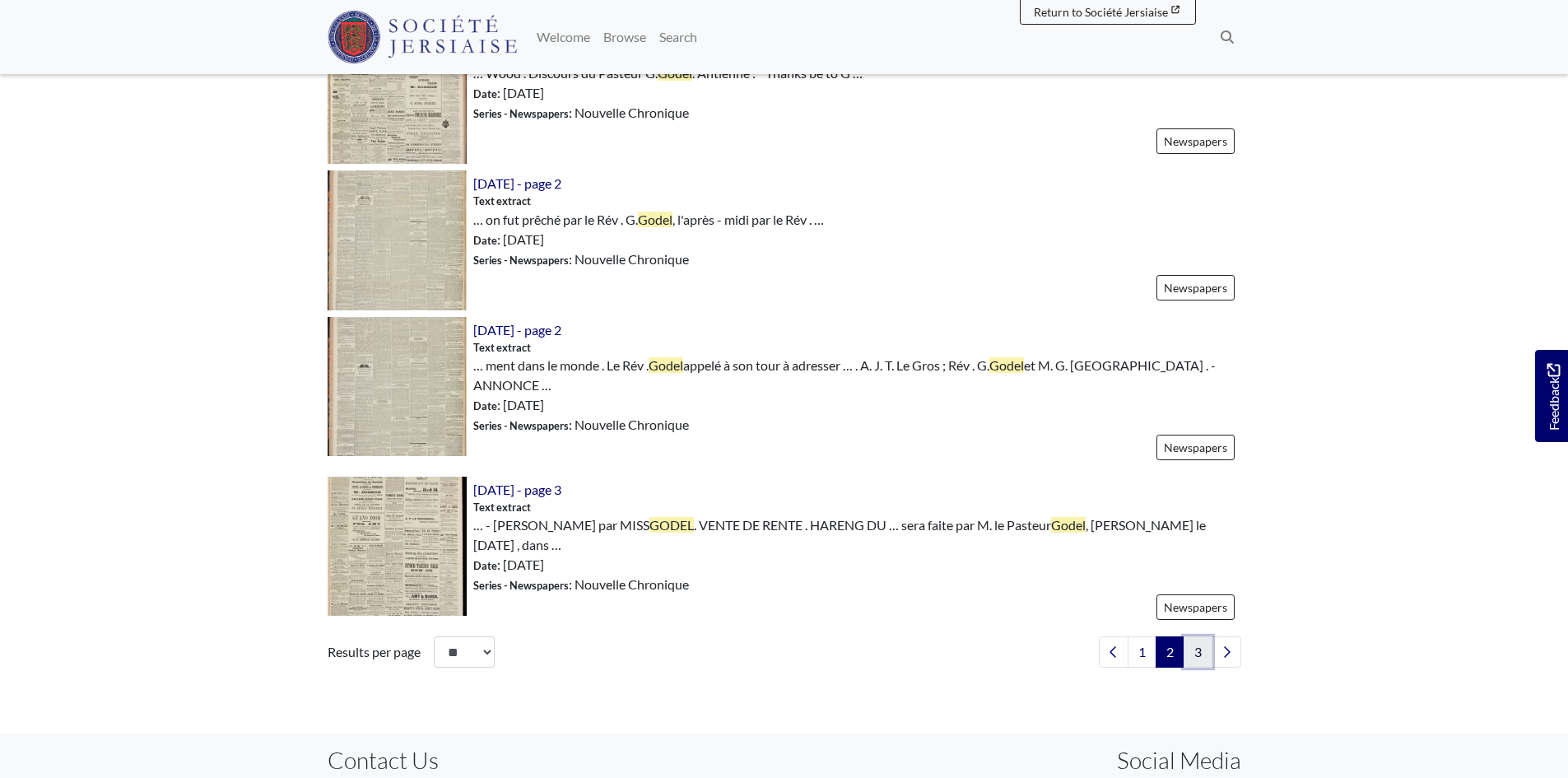
click at [1198, 644] on link "3" at bounding box center [1197, 652] width 29 height 31
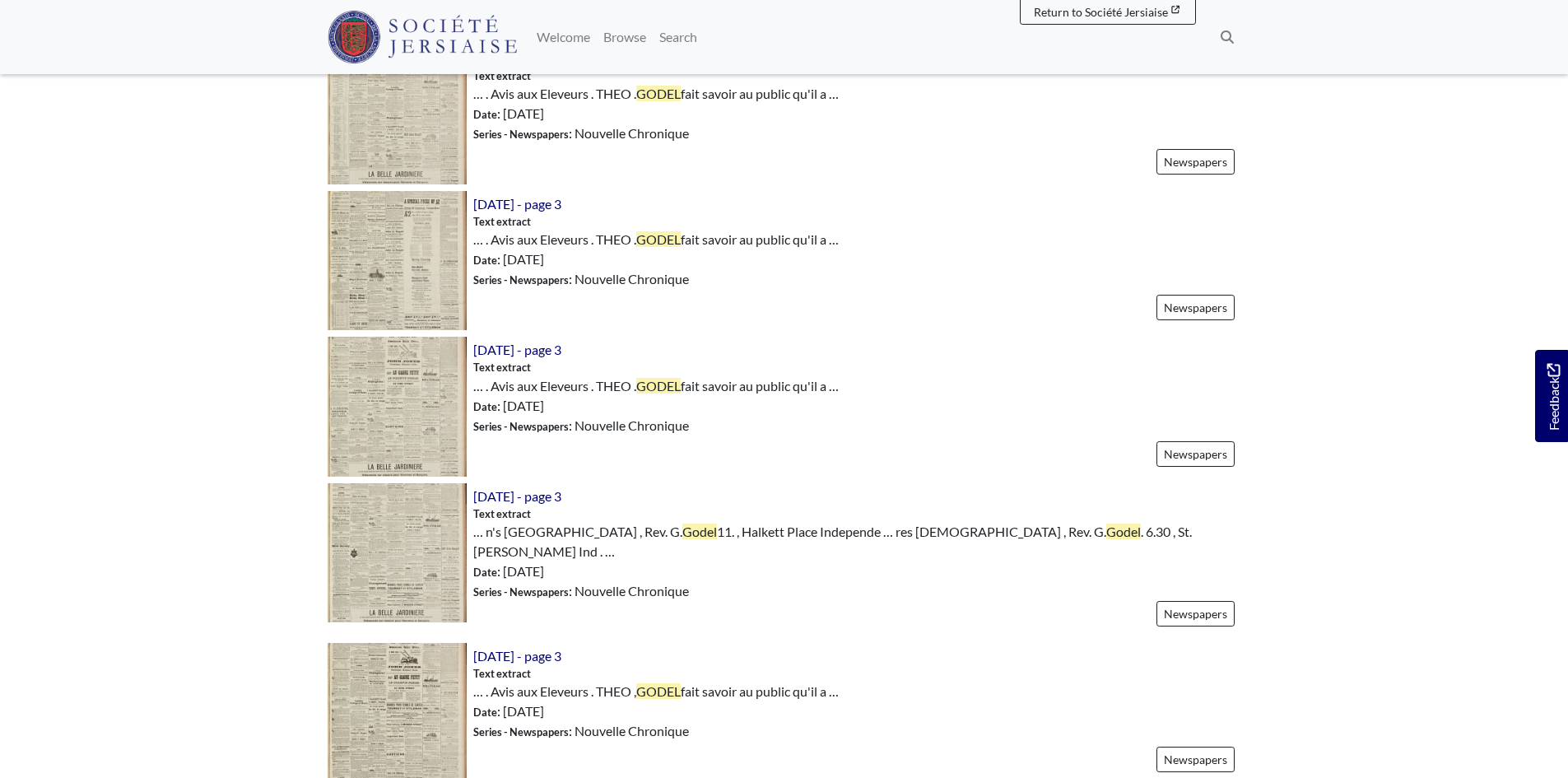
scroll to position [1811, 0]
